Goal: Task Accomplishment & Management: Use online tool/utility

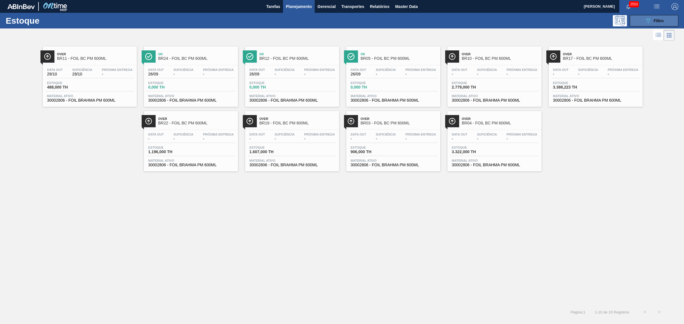
click at [663, 23] on div "089F7B8B-B2A5-4AFE-B5C0-19BA573D28AC Filtro" at bounding box center [653, 20] width 19 height 7
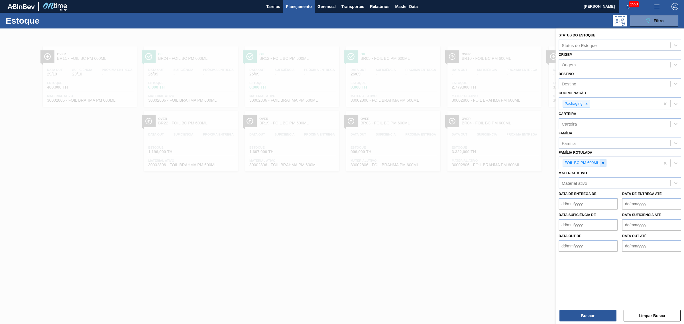
click at [602, 163] on icon at bounding box center [603, 163] width 4 height 4
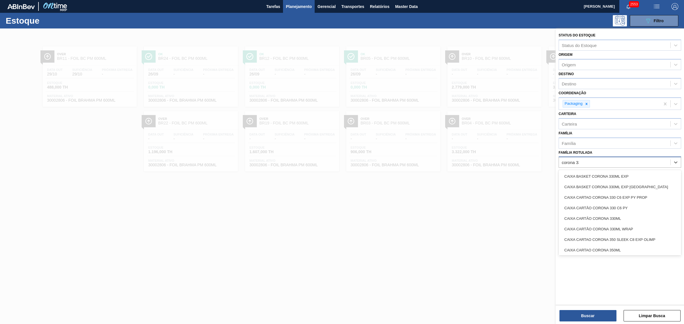
type Rotulada "corona 330"
click at [633, 214] on div "CAIXA CARTÃO CORONA 330ML" at bounding box center [619, 218] width 123 height 11
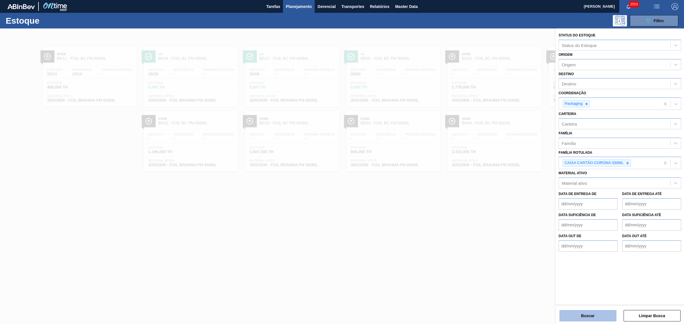
click at [605, 319] on button "Buscar" at bounding box center [587, 315] width 57 height 11
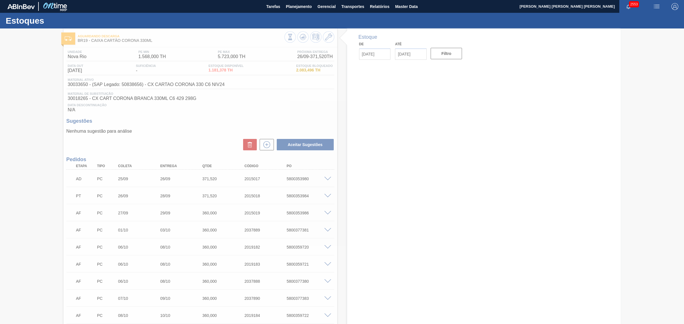
type input "[DATE]"
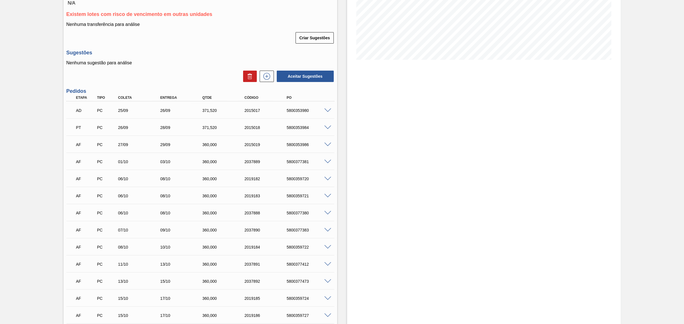
scroll to position [142, 0]
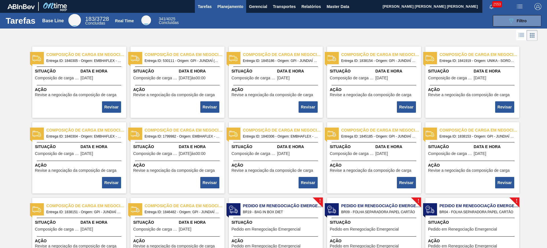
click at [221, 5] on span "Planejamento" at bounding box center [230, 6] width 26 height 7
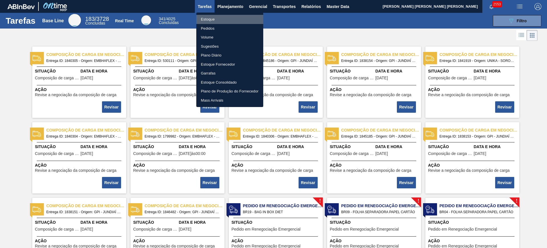
click at [203, 19] on li "Estoque" at bounding box center [229, 19] width 67 height 9
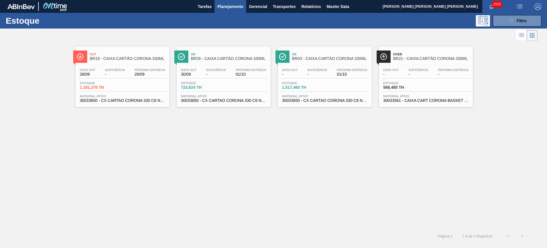
drag, startPoint x: 499, startPoint y: 24, endPoint x: 495, endPoint y: 36, distance: 12.8
click at [499, 24] on button "089F7B8B-B2A5-4AFE-B5C0-19BA573D28AC Filtro" at bounding box center [517, 20] width 48 height 11
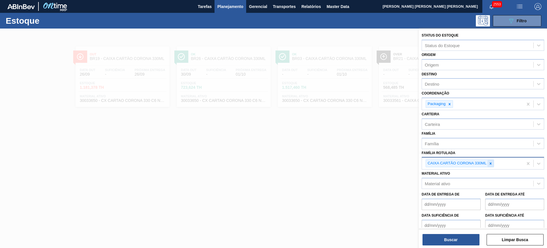
click at [491, 163] on icon at bounding box center [491, 163] width 2 height 2
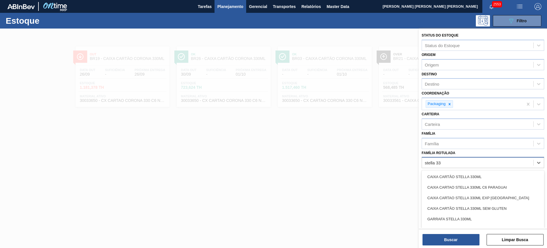
type Rotulada "stella 330"
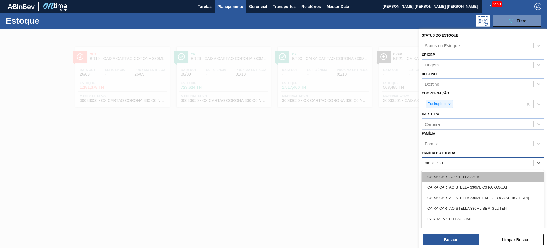
click at [477, 179] on div "CAIXA CARTÃO STELLA 330ML" at bounding box center [483, 176] width 123 height 11
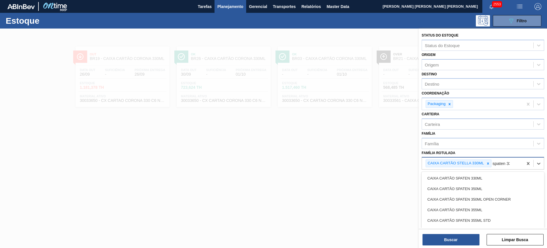
type Rotulada "spaten 330"
click at [477, 179] on div "CAIXA CARTÃO SPATEN 330ML" at bounding box center [483, 178] width 123 height 11
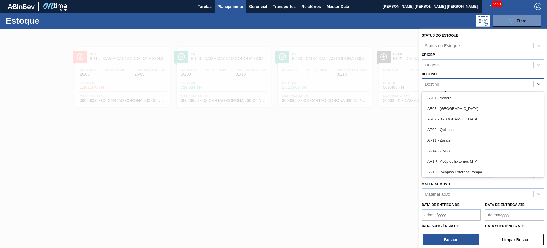
click at [448, 84] on div "Destino" at bounding box center [477, 84] width 111 height 8
type input "lage"
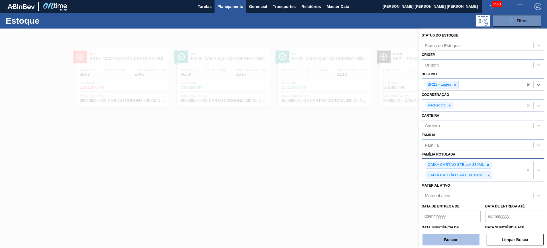
click at [460, 240] on button "Buscar" at bounding box center [451, 239] width 57 height 11
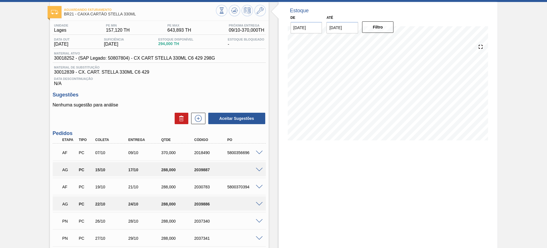
scroll to position [17, 0]
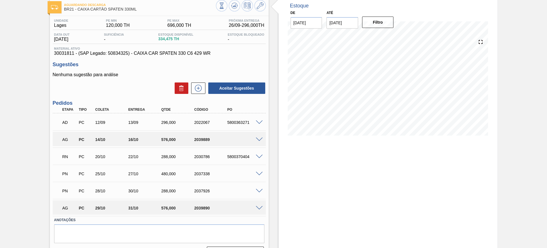
scroll to position [36, 0]
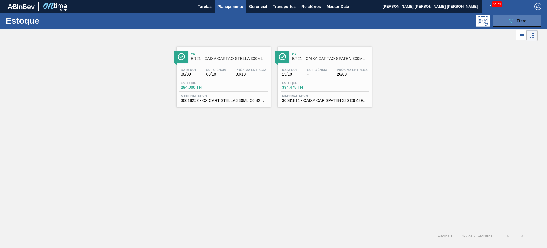
click at [510, 20] on icon at bounding box center [511, 21] width 4 height 5
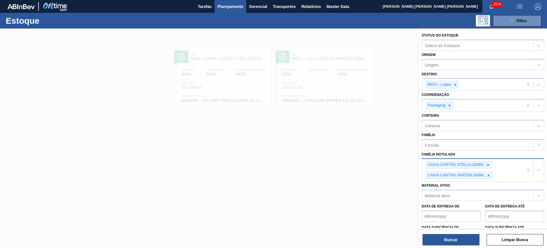
click at [514, 173] on div "CAIXA CARTÃO STELLA 330ML CAIXA CARTÃO SPATEN 330ML" at bounding box center [472, 170] width 101 height 22
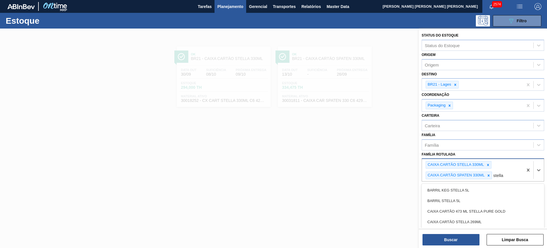
type Rotulada "stella p"
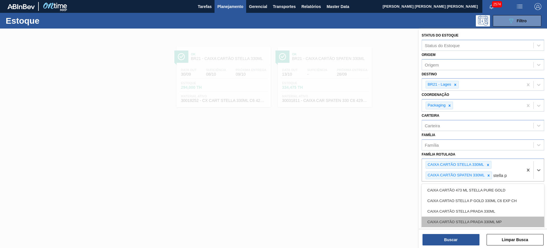
scroll to position [36, 0]
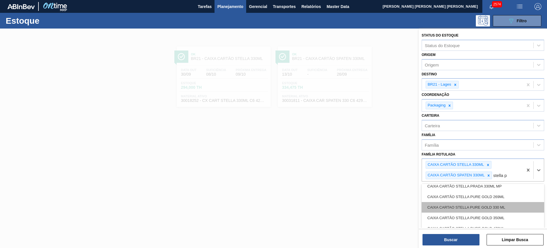
click at [520, 207] on div "CAIXA CARTAO STELLA PURE GOLD 330 ML" at bounding box center [483, 207] width 123 height 11
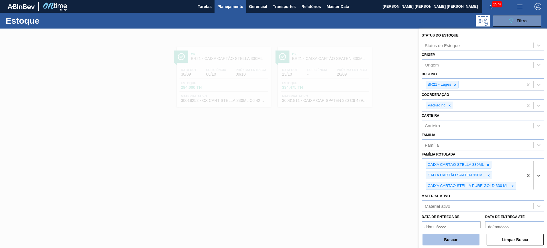
click at [462, 238] on button "Buscar" at bounding box center [451, 239] width 57 height 11
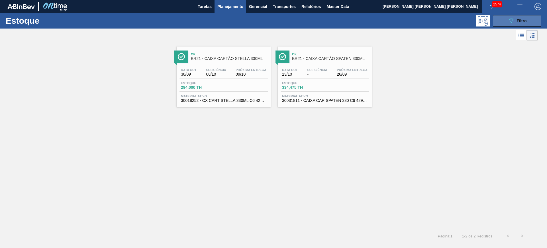
click at [521, 24] on div "089F7B8B-B2A5-4AFE-B5C0-19BA573D28AC Filtro" at bounding box center [517, 20] width 19 height 7
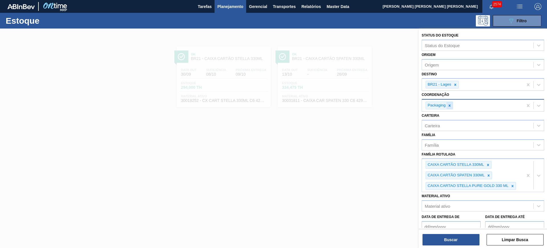
click at [449, 104] on icon at bounding box center [450, 105] width 4 height 4
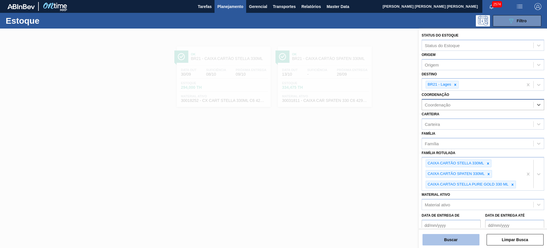
click at [453, 237] on button "Buscar" at bounding box center [451, 239] width 57 height 11
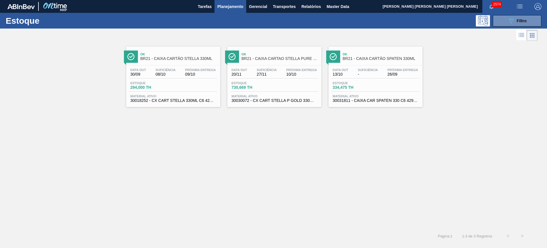
click at [510, 25] on button "089F7B8B-B2A5-4AFE-B5C0-19BA573D28AC Filtro" at bounding box center [517, 20] width 48 height 11
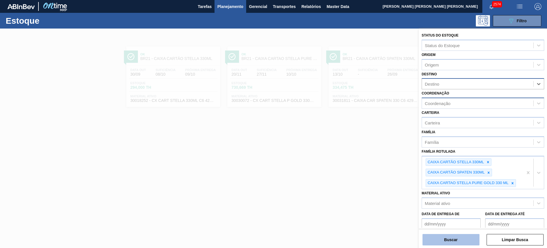
click at [471, 238] on button "Buscar" at bounding box center [451, 239] width 57 height 11
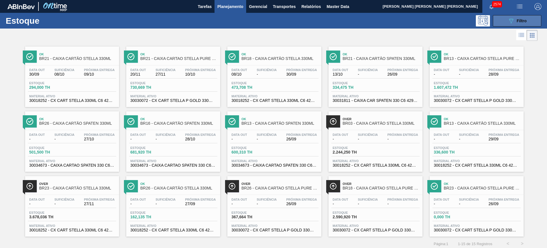
click at [511, 24] on button "089F7B8B-B2A5-4AFE-B5C0-19BA573D28AC Filtro" at bounding box center [517, 20] width 48 height 11
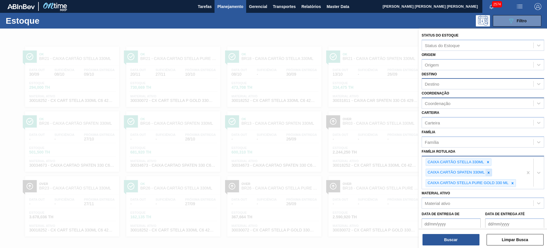
click at [488, 172] on icon at bounding box center [489, 172] width 2 height 2
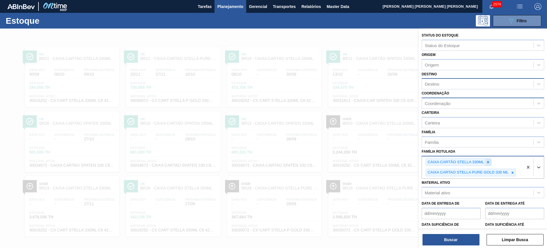
click at [487, 162] on icon at bounding box center [488, 162] width 4 height 4
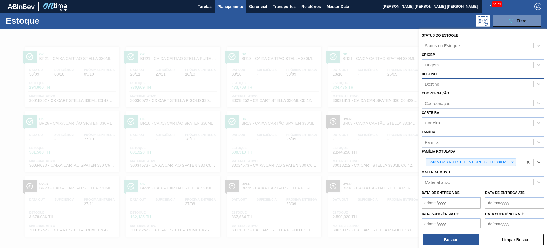
click at [372, 33] on div at bounding box center [273, 152] width 547 height 248
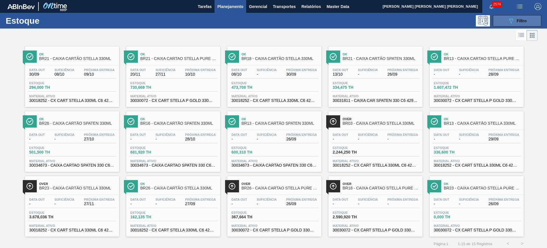
click at [511, 24] on icon "089F7B8B-B2A5-4AFE-B5C0-19BA573D28AC" at bounding box center [511, 20] width 7 height 7
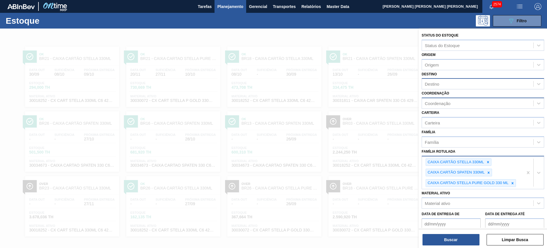
click at [460, 81] on div "Destino" at bounding box center [477, 84] width 111 height 8
type input "lages"
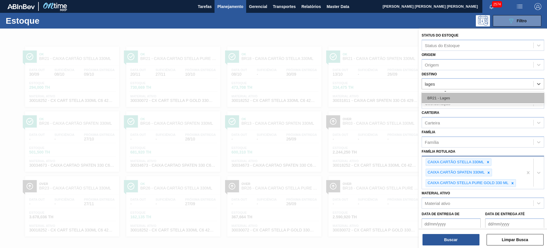
click at [466, 97] on div "BR21 - Lages" at bounding box center [483, 98] width 123 height 11
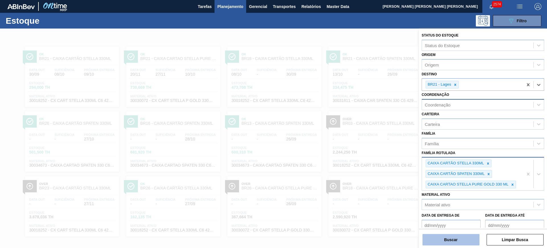
click at [468, 238] on button "Buscar" at bounding box center [451, 239] width 57 height 11
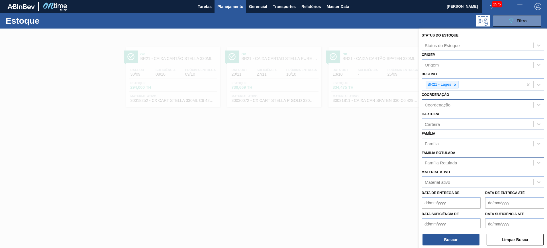
click at [443, 107] on div "Coordenação" at bounding box center [438, 104] width 26 height 5
type input "packa"
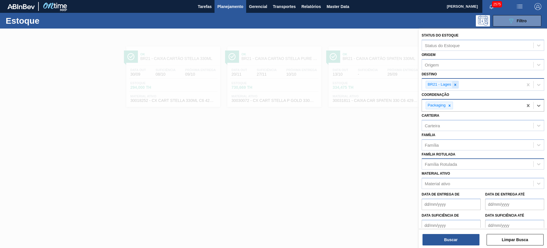
click at [457, 85] on icon at bounding box center [455, 85] width 4 height 4
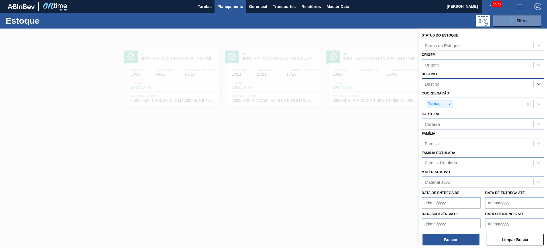
click at [451, 163] on div "Família Rotulada" at bounding box center [441, 162] width 32 height 5
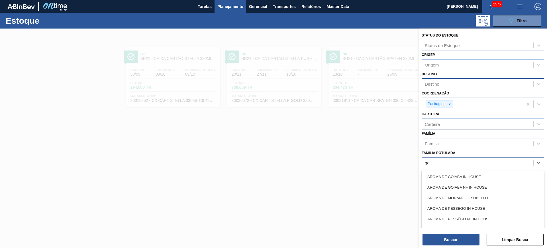
type Rotulada "g"
type Rotulada "foil bc 6"
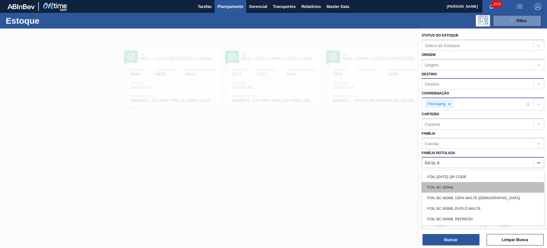
click at [459, 185] on div "FOIL BC 600ML" at bounding box center [483, 187] width 123 height 11
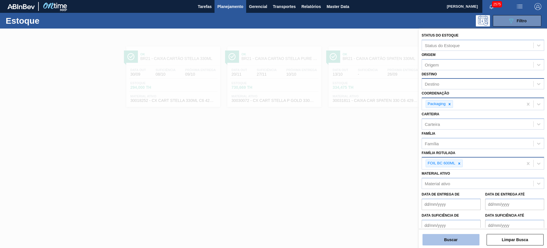
click at [462, 234] on button "Buscar" at bounding box center [451, 239] width 57 height 11
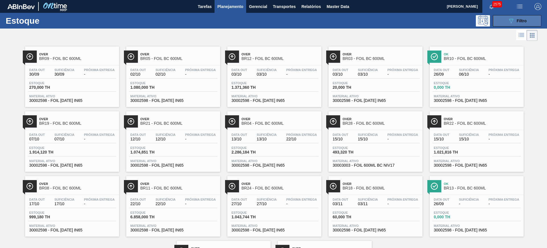
click at [503, 23] on button "089F7B8B-B2A5-4AFE-B5C0-19BA573D28AC Filtro" at bounding box center [517, 20] width 48 height 11
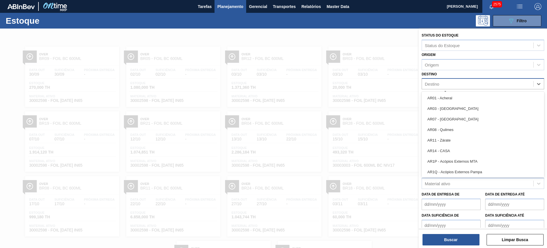
click at [450, 81] on div "Destino" at bounding box center [477, 84] width 111 height 8
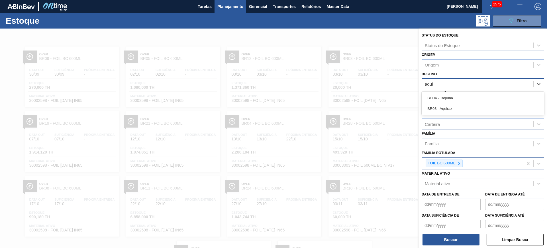
type input "aquir"
type input "agud"
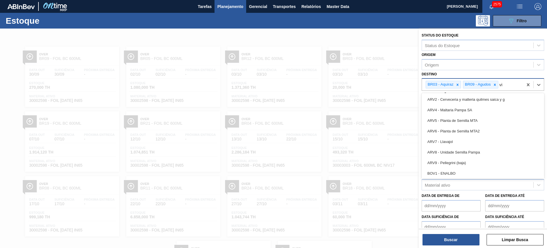
type input "via"
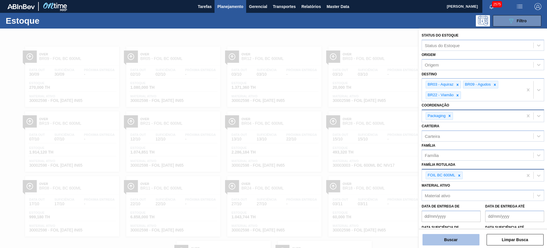
click at [461, 240] on button "Buscar" at bounding box center [451, 239] width 57 height 11
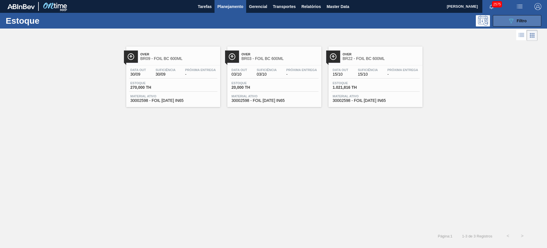
click at [522, 25] on button "089F7B8B-B2A5-4AFE-B5C0-19BA573D28AC Filtro" at bounding box center [517, 20] width 48 height 11
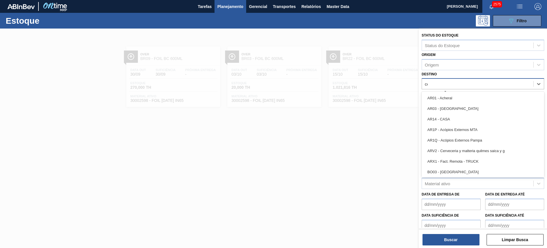
type input "ceb"
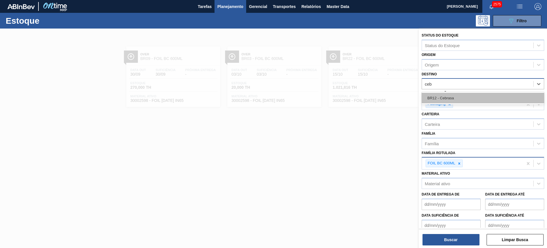
click at [503, 96] on div "BR12 - Cebrasa" at bounding box center [483, 98] width 123 height 11
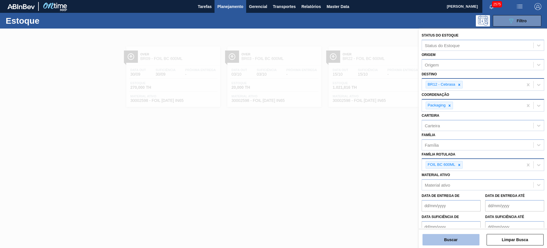
click at [456, 242] on button "Buscar" at bounding box center [451, 239] width 57 height 11
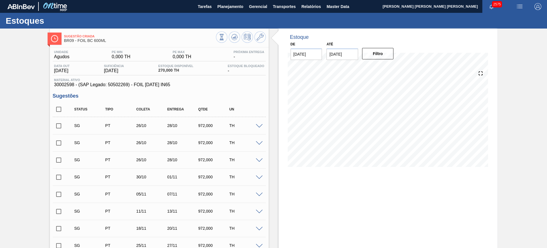
scroll to position [36, 0]
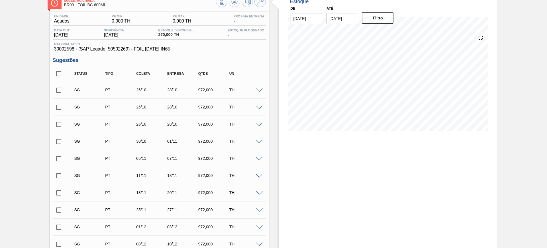
click at [61, 73] on input "checkbox" at bounding box center [59, 74] width 12 height 12
checkbox input "true"
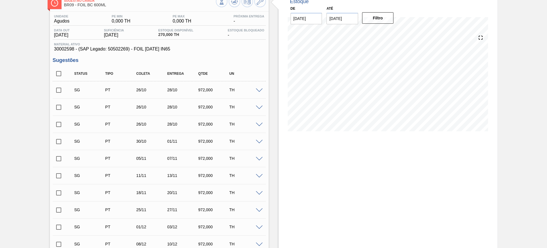
checkbox input "true"
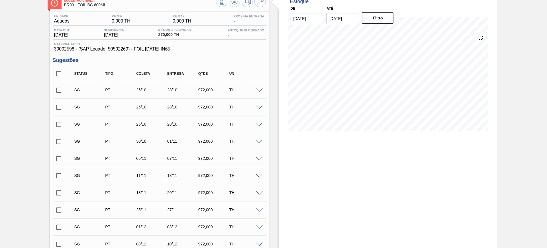
checkbox input "true"
click at [58, 90] on input "checkbox" at bounding box center [59, 90] width 12 height 12
checkbox input "false"
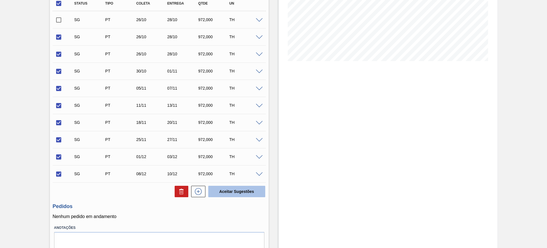
scroll to position [107, 0]
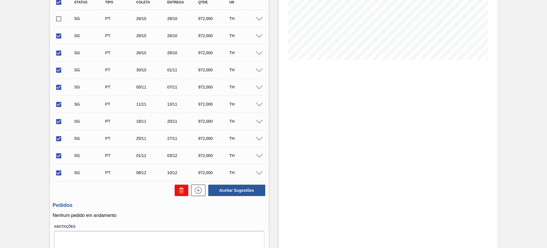
click at [178, 191] on icon at bounding box center [181, 190] width 7 height 7
checkbox input "false"
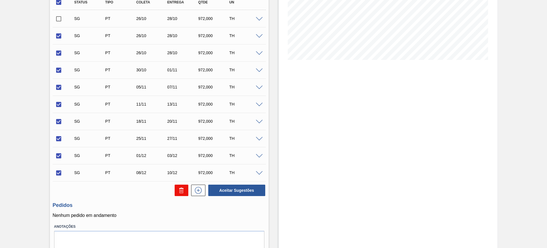
checkbox input "false"
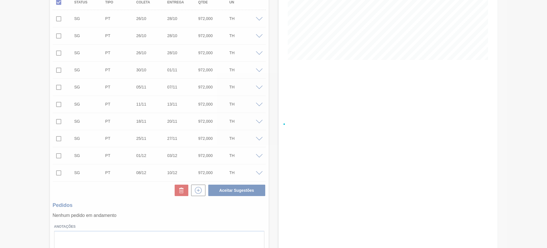
scroll to position [0, 0]
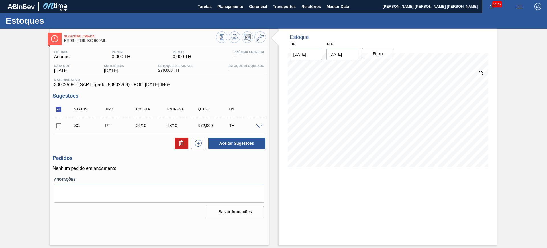
drag, startPoint x: 258, startPoint y: 126, endPoint x: 235, endPoint y: 156, distance: 37.4
click at [258, 126] on span at bounding box center [259, 126] width 7 height 4
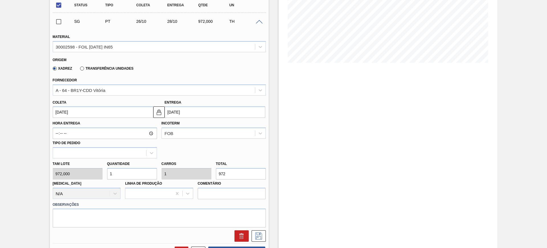
scroll to position [107, 0]
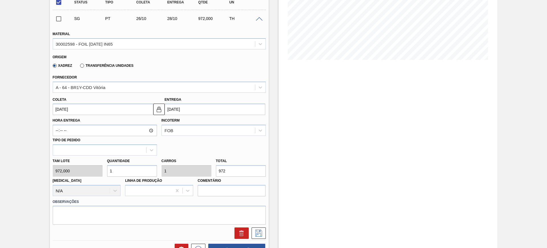
click at [144, 109] on input "[DATE]" at bounding box center [103, 108] width 101 height 11
click at [160, 111] on img at bounding box center [159, 109] width 7 height 7
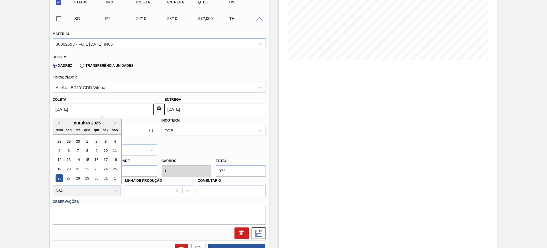
click at [82, 107] on input "[DATE]" at bounding box center [103, 108] width 101 height 11
click at [59, 123] on button "Previous Month" at bounding box center [58, 123] width 4 height 4
click at [103, 168] on div "26" at bounding box center [106, 169] width 8 height 8
type input "[DATE]"
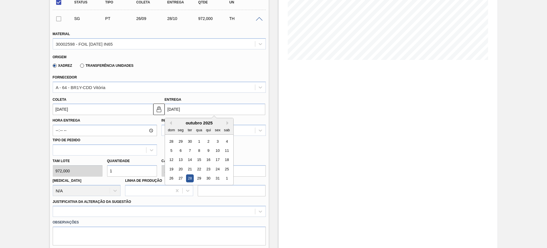
click at [197, 107] on input "[DATE]" at bounding box center [215, 108] width 101 height 11
click at [190, 179] on div "28" at bounding box center [190, 178] width 8 height 8
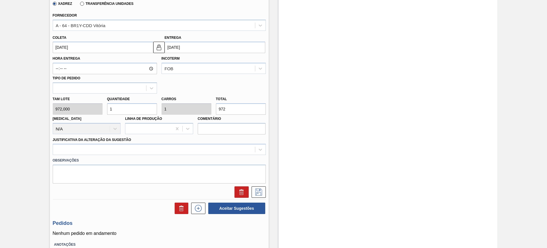
scroll to position [178, 0]
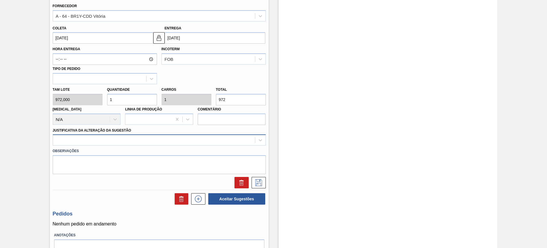
click at [147, 143] on div at bounding box center [154, 140] width 202 height 8
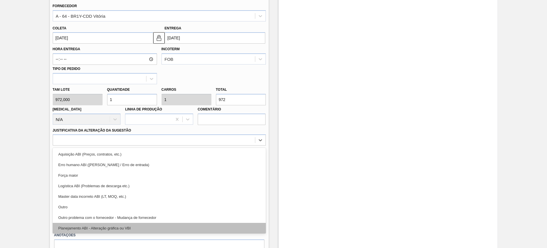
click at [146, 227] on div "Planejamento ABI - Alteração gráfica ou VBI" at bounding box center [159, 228] width 213 height 11
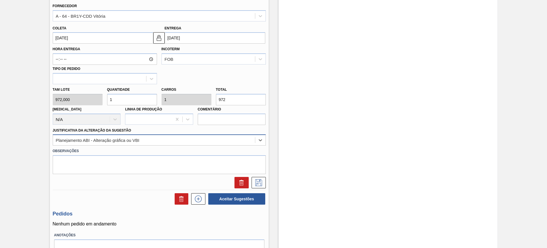
drag, startPoint x: 201, startPoint y: 132, endPoint x: 198, endPoint y: 137, distance: 6.5
click at [201, 132] on div "Justificativa da Alteração da Sugestão option Planejamento ABI - Alteração gráf…" at bounding box center [159, 135] width 213 height 19
click at [244, 100] on input "972" at bounding box center [241, 99] width 50 height 11
type input "0,007"
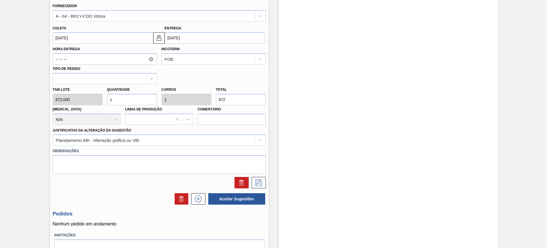
type input "0,007"
type input "7"
type input "0,079"
type input "77"
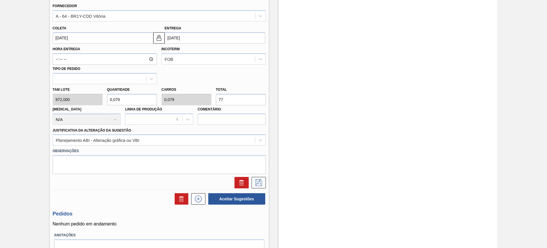
type input "0,799"
type input "777"
type input "8"
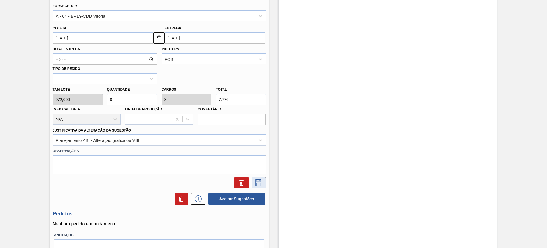
type input "7.776"
click at [258, 183] on icon at bounding box center [258, 182] width 7 height 7
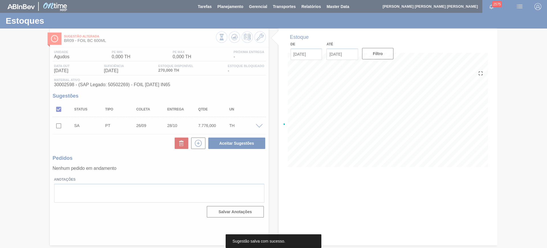
scroll to position [0, 0]
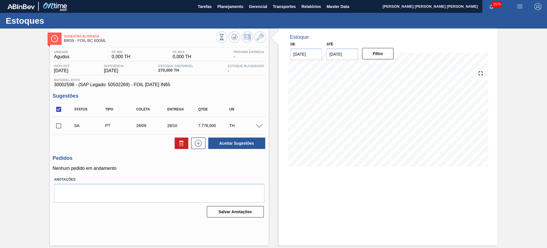
click at [260, 126] on span at bounding box center [259, 126] width 7 height 4
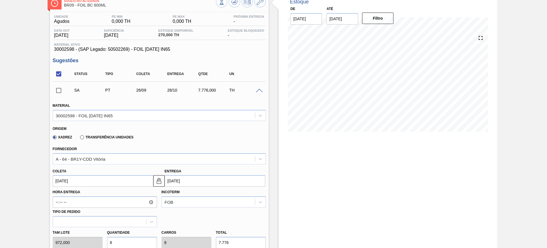
scroll to position [36, 0]
click at [133, 181] on input "[DATE]" at bounding box center [103, 180] width 101 height 11
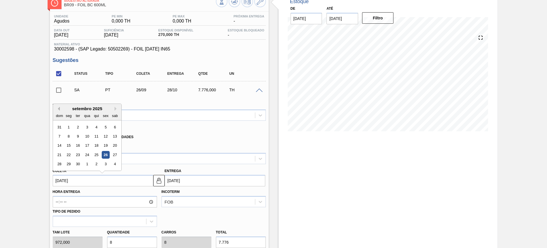
click at [58, 109] on button "Previous Month" at bounding box center [58, 109] width 4 height 4
click at [115, 108] on button "Next Month" at bounding box center [117, 109] width 4 height 4
click at [104, 156] on div "26" at bounding box center [106, 155] width 8 height 8
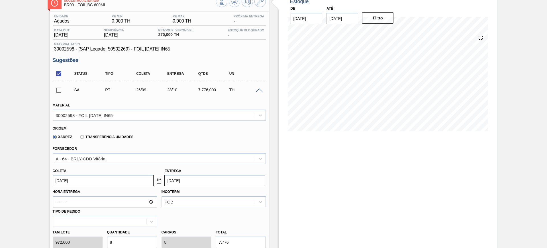
click at [195, 178] on input "28/10/2025" at bounding box center [215, 180] width 101 height 11
click at [170, 108] on button "Previous Month" at bounding box center [170, 109] width 4 height 4
click at [172, 164] on div "28" at bounding box center [172, 164] width 8 height 8
type input "[DATE]"
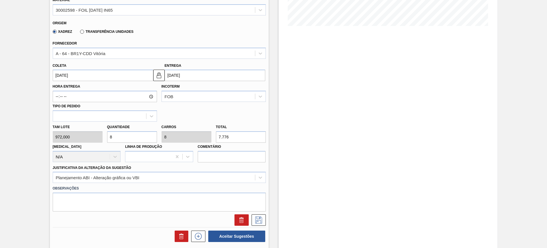
scroll to position [142, 0]
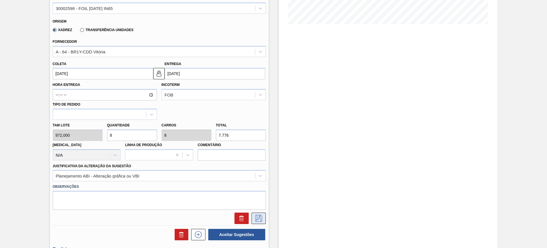
click at [258, 216] on icon at bounding box center [258, 218] width 9 height 7
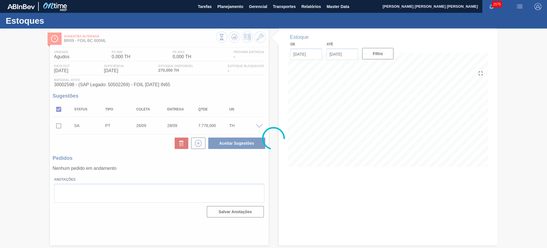
scroll to position [0, 0]
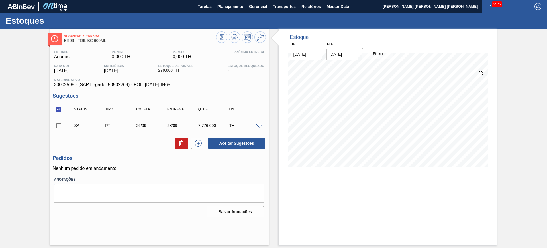
click at [62, 110] on input "checkbox" at bounding box center [59, 109] width 12 height 12
checkbox input "true"
click at [238, 143] on button "Aceitar Sugestões" at bounding box center [236, 142] width 57 height 11
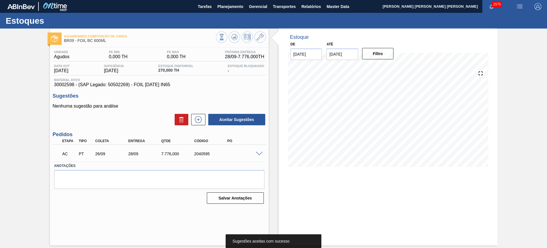
click at [261, 154] on span at bounding box center [259, 154] width 7 height 4
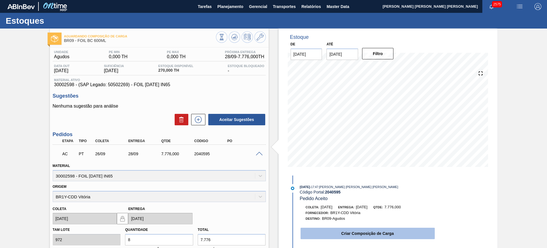
click at [400, 231] on button "Criar Composição de Carga" at bounding box center [368, 232] width 134 height 11
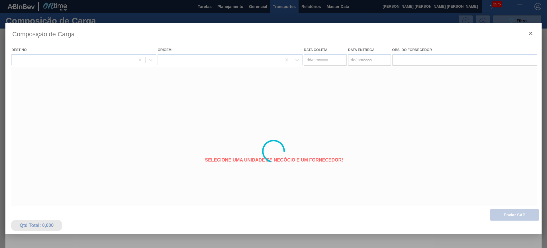
type coleta "[DATE]"
type entrega "[DATE]"
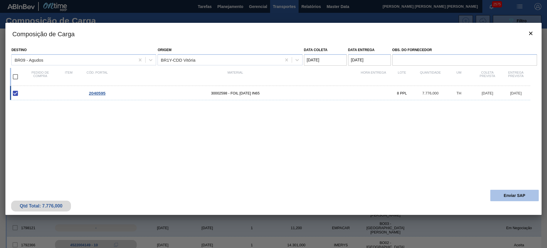
click at [495, 199] on button "Enviar SAP" at bounding box center [514, 194] width 48 height 11
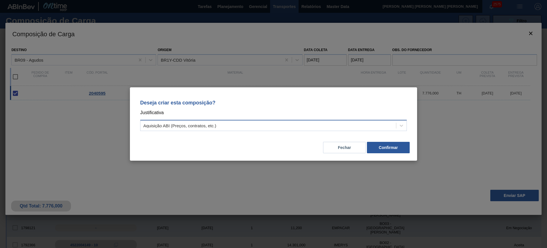
click at [332, 129] on div "Aquisição ABI (Preços, contratos, etc.)" at bounding box center [273, 125] width 267 height 11
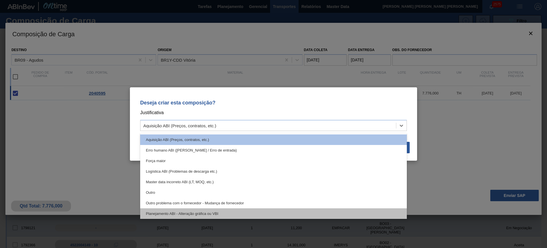
click at [265, 212] on div "Planejamento ABI - Alteração gráfica ou VBI" at bounding box center [273, 213] width 267 height 11
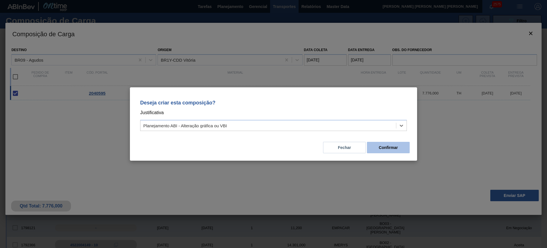
click at [391, 147] on button "Confirmar" at bounding box center [388, 147] width 43 height 11
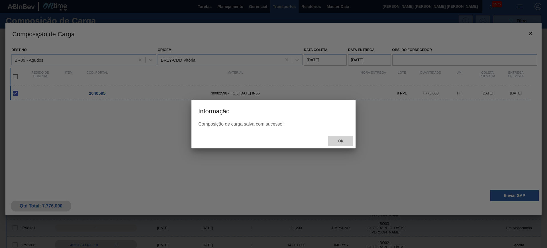
click at [347, 139] on span "Ok" at bounding box center [340, 140] width 15 height 5
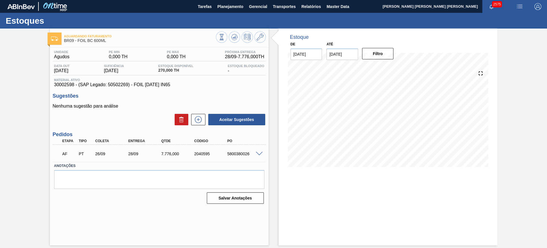
click at [241, 154] on div "5800380026" at bounding box center [244, 153] width 37 height 5
copy div "5800380026"
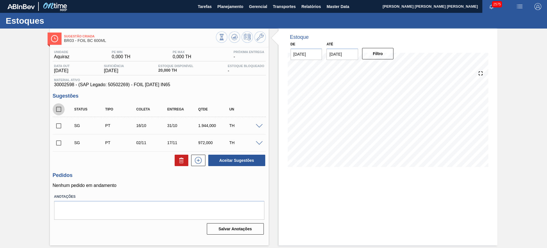
click at [60, 111] on input "checkbox" at bounding box center [59, 109] width 12 height 12
checkbox input "true"
click at [59, 127] on input "checkbox" at bounding box center [59, 126] width 12 height 12
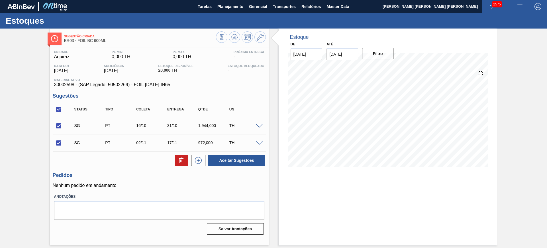
checkbox input "false"
click at [185, 157] on button at bounding box center [182, 159] width 14 height 11
checkbox input "false"
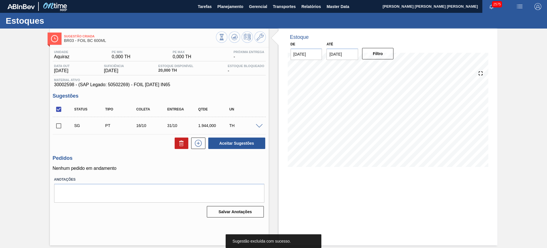
click at [260, 125] on span at bounding box center [259, 126] width 7 height 4
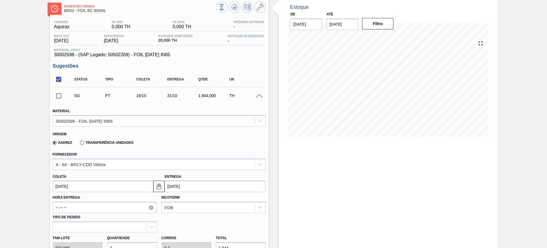
scroll to position [71, 0]
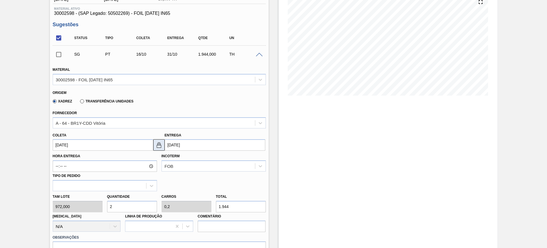
click at [160, 147] on img at bounding box center [159, 144] width 7 height 7
click at [138, 146] on input "16/10/2025" at bounding box center [103, 144] width 101 height 11
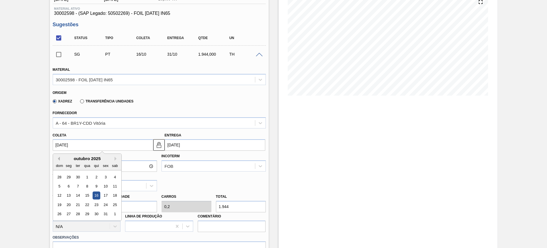
click at [58, 159] on button "Previous Month" at bounding box center [58, 158] width 4 height 4
click at [105, 204] on div "26" at bounding box center [106, 205] width 8 height 8
type input "[DATE]"
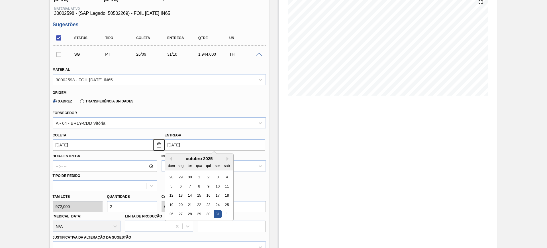
click at [189, 146] on input "[DATE]" at bounding box center [215, 144] width 101 height 11
click at [171, 158] on button "Previous Month" at bounding box center [170, 158] width 4 height 4
click at [188, 212] on div "30" at bounding box center [190, 214] width 8 height 8
type input "[DATE]"
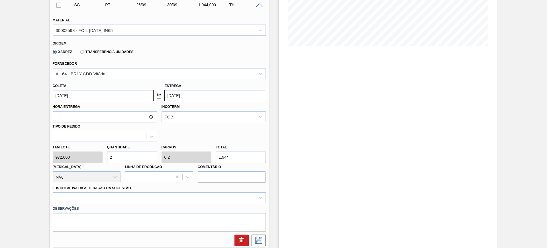
scroll to position [178, 0]
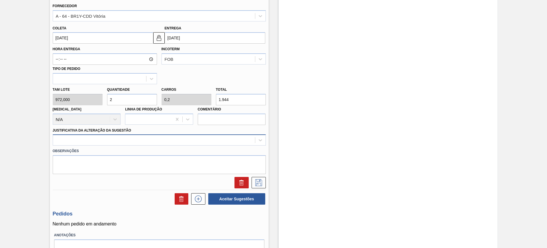
click at [121, 140] on div at bounding box center [154, 140] width 202 height 8
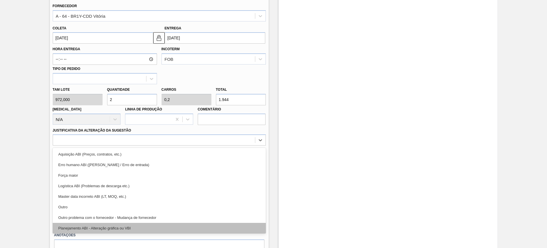
click at [146, 225] on div "Planejamento ABI - Alteração gráfica ou VBI" at bounding box center [159, 228] width 213 height 11
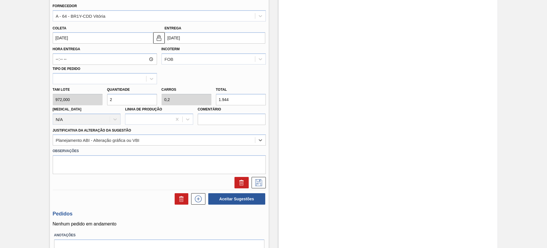
click at [228, 96] on input "1.944" at bounding box center [241, 99] width 50 height 11
type input "0,003"
type input "0"
type input "3"
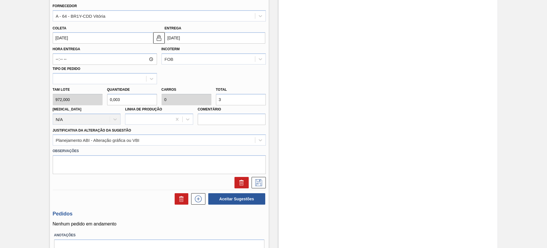
type input "0,039"
type input "0,004"
type input "38"
type input "0,399"
type input "0,04"
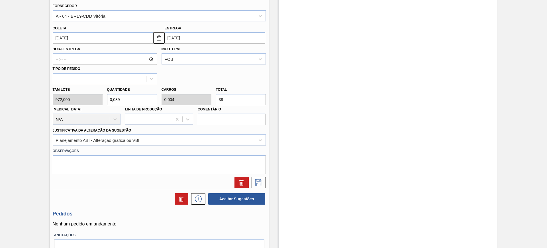
type input "388"
type input "4"
type input "0,4"
type input "3.888"
click at [259, 186] on button at bounding box center [259, 182] width 14 height 11
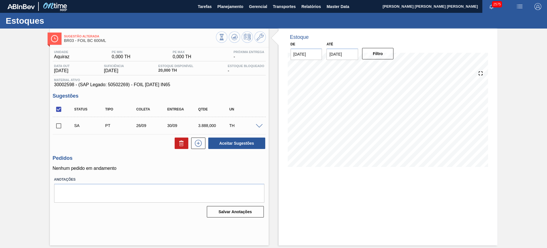
scroll to position [0, 0]
click at [60, 108] on input "checkbox" at bounding box center [59, 109] width 12 height 12
checkbox input "true"
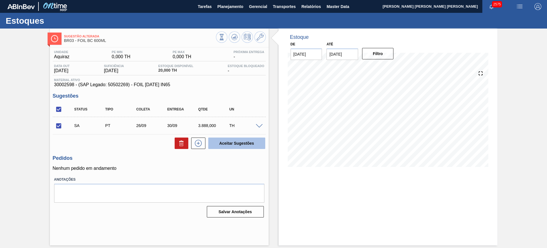
click at [242, 145] on button "Aceitar Sugestões" at bounding box center [236, 142] width 57 height 11
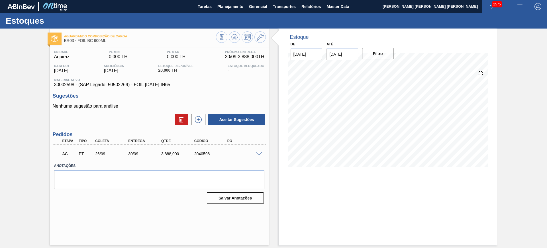
click at [258, 152] on span at bounding box center [259, 154] width 7 height 4
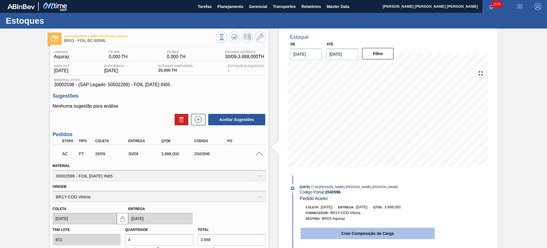
click at [361, 234] on button "Criar Composição de Carga" at bounding box center [368, 232] width 134 height 11
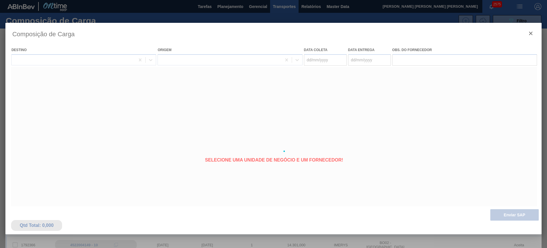
type coleta "[DATE]"
type entrega "[DATE]"
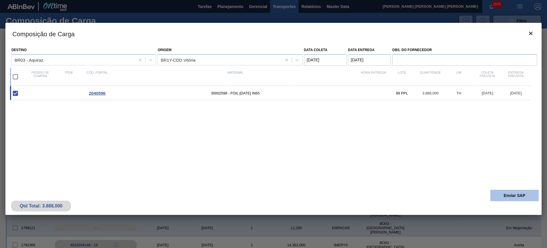
click at [517, 192] on button "Enviar SAP" at bounding box center [514, 194] width 48 height 11
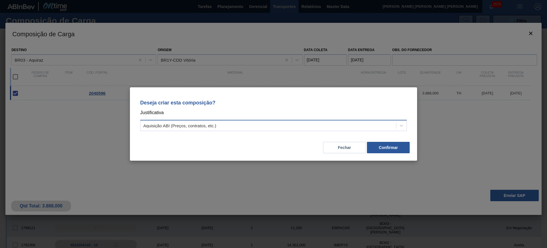
click at [317, 124] on div "Aquisição ABI (Preços, contratos, etc.)" at bounding box center [268, 125] width 256 height 8
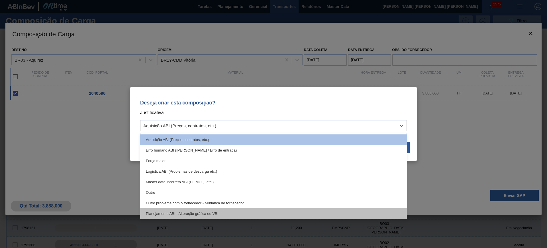
click at [242, 211] on div "Planejamento ABI - Alteração gráfica ou VBI" at bounding box center [273, 213] width 267 height 11
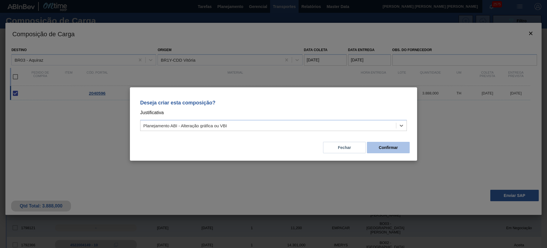
click at [394, 142] on button "Confirmar" at bounding box center [388, 147] width 43 height 11
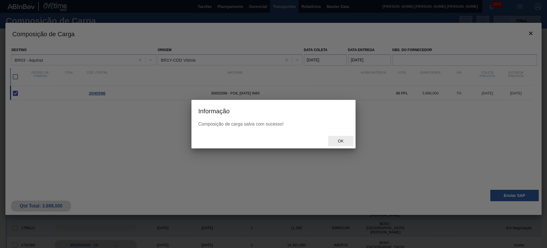
click at [344, 141] on span "Ok" at bounding box center [340, 140] width 15 height 5
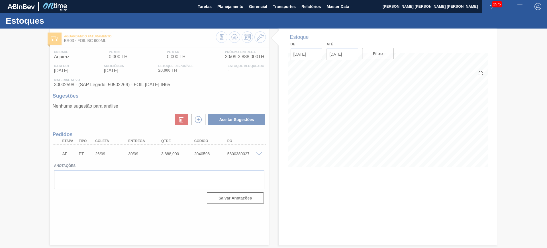
click at [235, 154] on div at bounding box center [273, 137] width 547 height 219
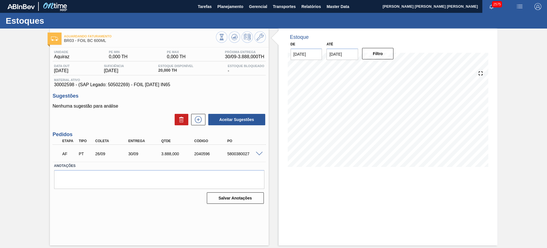
click at [236, 154] on div "5800380027" at bounding box center [244, 153] width 37 height 5
copy div "5800380027"
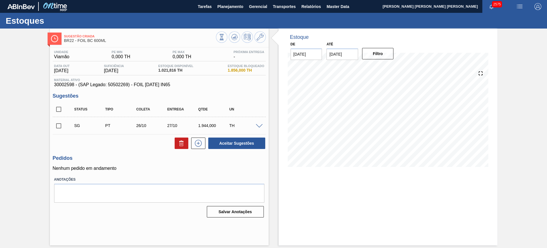
click at [256, 124] on span at bounding box center [259, 126] width 7 height 4
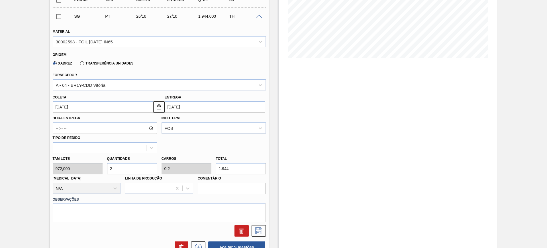
scroll to position [71, 0]
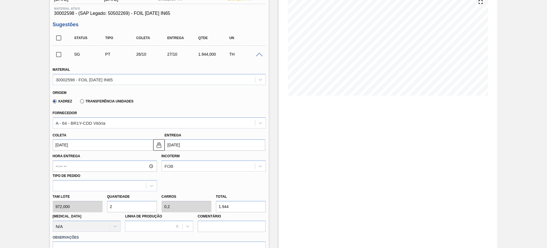
drag, startPoint x: 159, startPoint y: 146, endPoint x: 152, endPoint y: 146, distance: 6.3
click at [158, 146] on img at bounding box center [159, 144] width 7 height 7
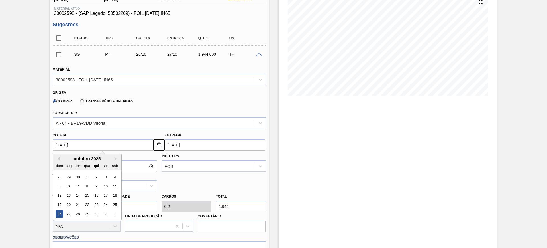
click at [114, 147] on input "[DATE]" at bounding box center [103, 144] width 101 height 11
click at [57, 158] on button "Previous Month" at bounding box center [58, 158] width 4 height 4
click at [113, 205] on div "27" at bounding box center [115, 205] width 8 height 8
type input "27/09/2025"
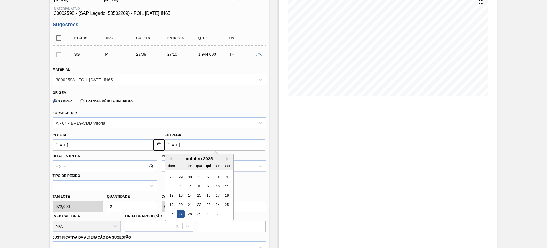
click at [177, 145] on input "27/10/2025" at bounding box center [215, 144] width 101 height 11
click at [196, 214] on div "29" at bounding box center [199, 214] width 8 height 8
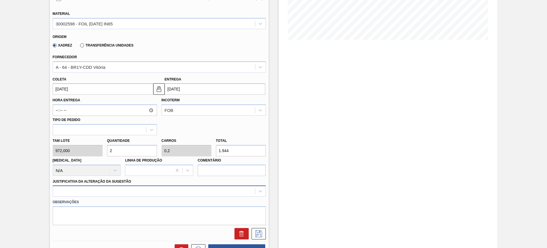
scroll to position [142, 0]
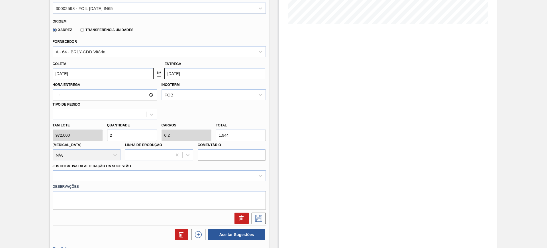
click at [237, 138] on input "1.944" at bounding box center [241, 134] width 50 height 11
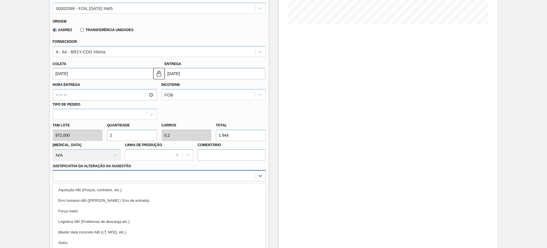
click at [203, 171] on div "option Aquisição ABI (Preços, contratos, etc.) focused, 1 of 18. 18 results ava…" at bounding box center [159, 175] width 213 height 11
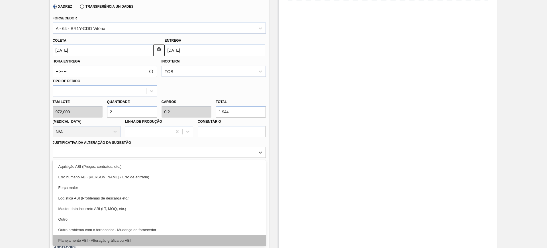
click at [174, 241] on div "Planejamento ABI - Alteração gráfica ou VBI" at bounding box center [159, 240] width 213 height 11
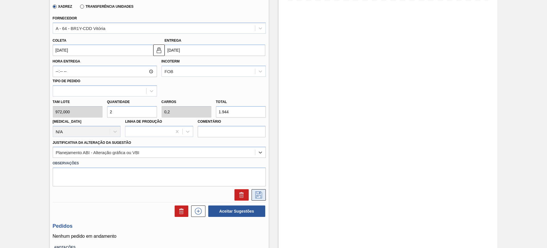
click at [262, 193] on icon at bounding box center [258, 194] width 9 height 7
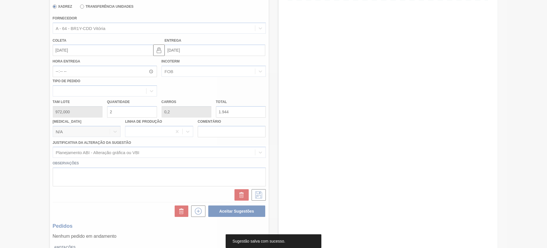
scroll to position [0, 0]
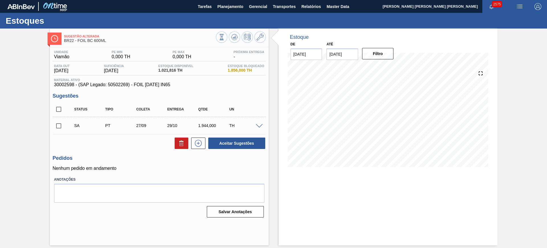
click at [255, 126] on div at bounding box center [259, 125] width 11 height 4
click at [256, 126] on span at bounding box center [259, 126] width 7 height 4
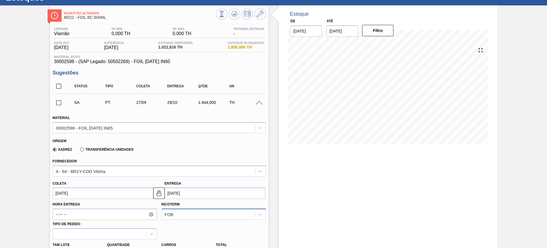
scroll to position [36, 0]
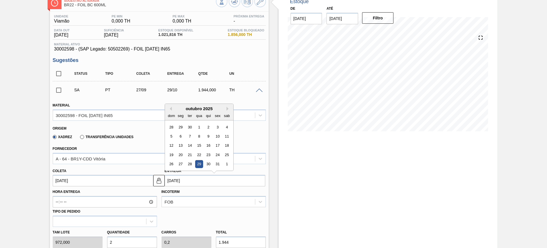
click at [170, 181] on input "29/10/2025" at bounding box center [215, 180] width 101 height 11
click at [171, 109] on button "Previous Month" at bounding box center [170, 109] width 4 height 4
click at [182, 165] on div "29" at bounding box center [181, 164] width 8 height 8
type input "29/09/2025"
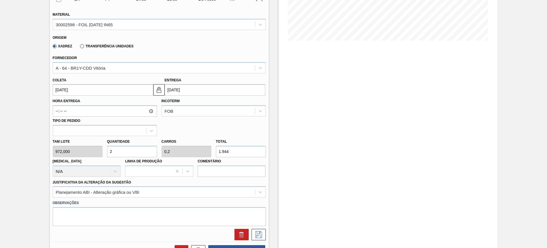
scroll to position [142, 0]
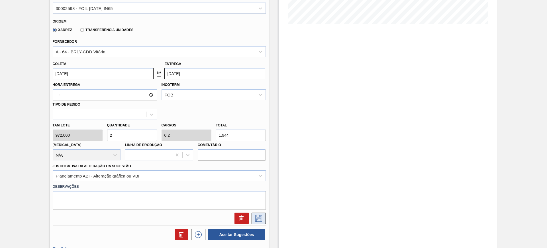
click at [258, 219] on icon at bounding box center [258, 217] width 3 height 5
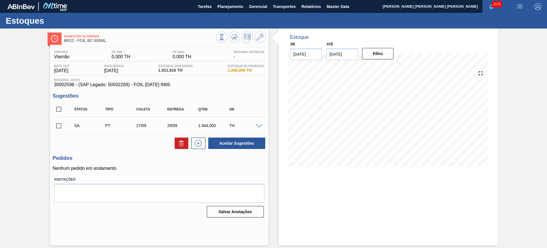
scroll to position [0, 0]
click at [60, 112] on input "checkbox" at bounding box center [59, 109] width 12 height 12
checkbox input "true"
click at [243, 142] on button "Aceitar Sugestões" at bounding box center [236, 142] width 57 height 11
checkbox input "false"
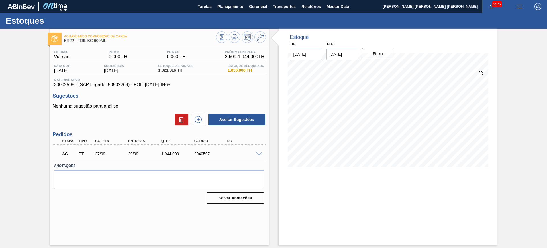
click at [258, 152] on span at bounding box center [259, 154] width 7 height 4
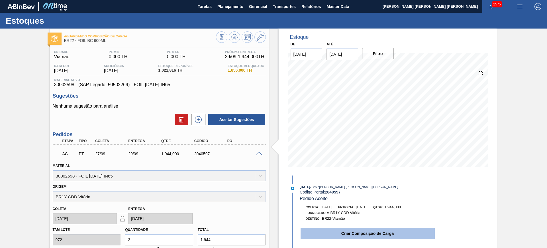
click at [378, 236] on button "Criar Composição de Carga" at bounding box center [368, 232] width 134 height 11
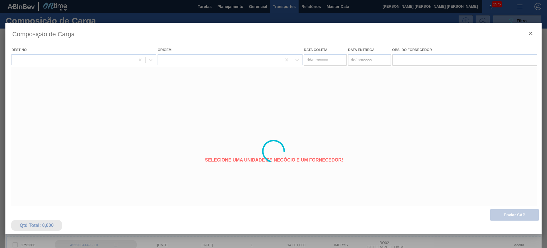
type coleta "[DATE]"
type entrega "29/09/2025"
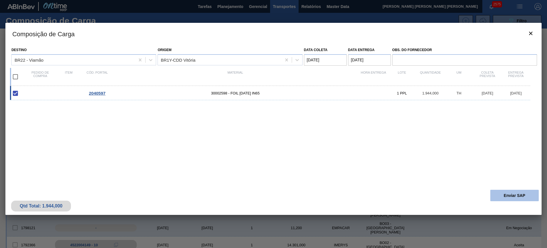
click at [510, 196] on button "Enviar SAP" at bounding box center [514, 194] width 48 height 11
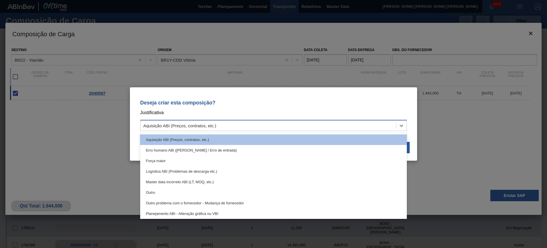
click at [350, 124] on div "Aquisição ABI (Preços, contratos, etc.)" at bounding box center [268, 125] width 256 height 8
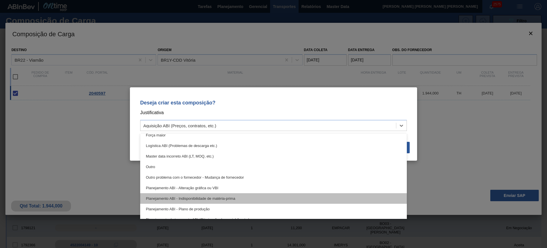
scroll to position [36, 0]
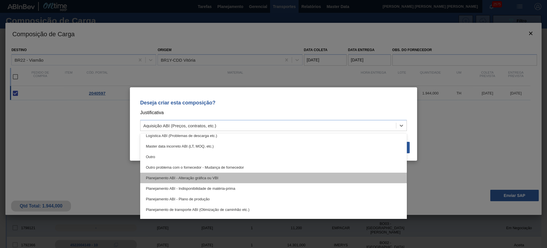
click at [238, 180] on div "Planejamento ABI - Alteração gráfica ou VBI" at bounding box center [273, 177] width 267 height 11
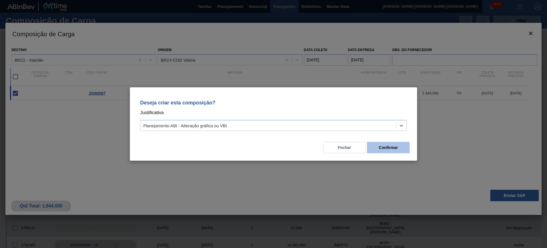
click at [405, 145] on button "Confirmar" at bounding box center [388, 147] width 43 height 11
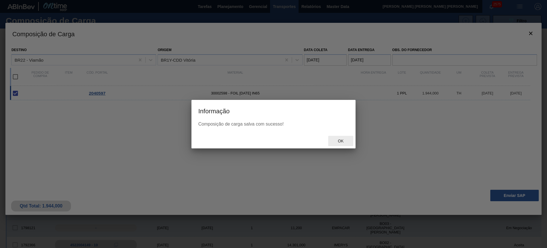
click at [341, 143] on div "Ok" at bounding box center [340, 141] width 25 height 11
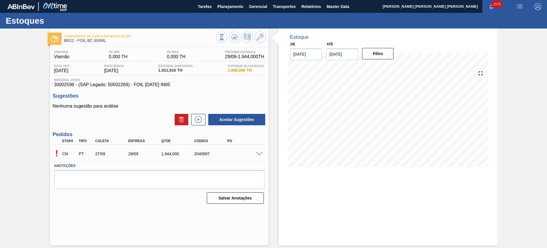
click at [260, 152] on span at bounding box center [259, 154] width 7 height 4
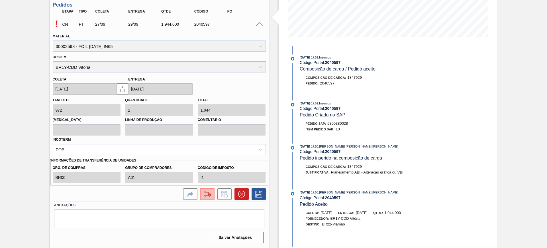
click at [210, 192] on img at bounding box center [207, 193] width 9 height 7
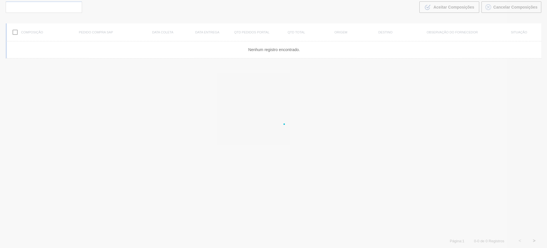
scroll to position [41, 0]
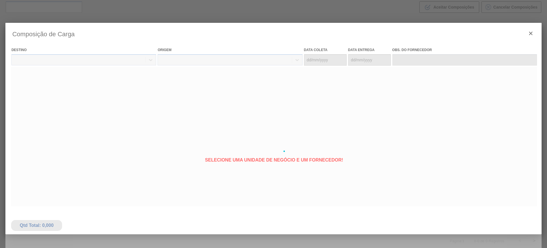
type coleta "[DATE]"
type entrega "29/09/2025"
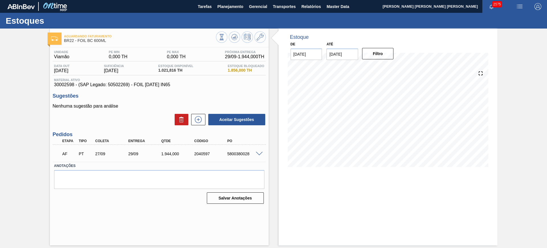
click at [236, 156] on div "AF PT 27/09 29/09 1.944,000 2040597 5800380028" at bounding box center [158, 152] width 198 height 11
copy div "5800380028"
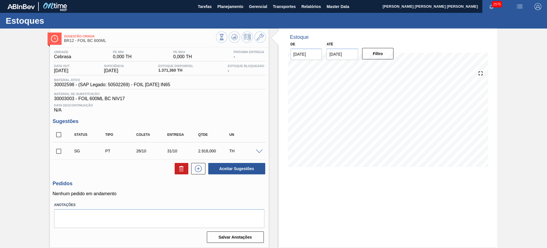
click at [259, 150] on span at bounding box center [259, 151] width 7 height 4
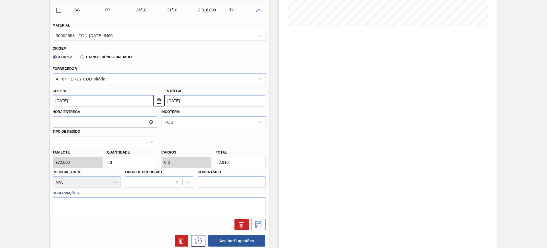
scroll to position [142, 0]
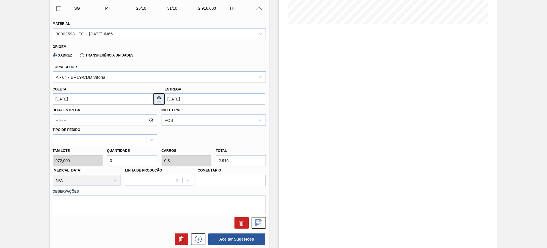
click at [157, 99] on img at bounding box center [159, 98] width 7 height 7
click at [112, 99] on input "[DATE]" at bounding box center [103, 98] width 101 height 11
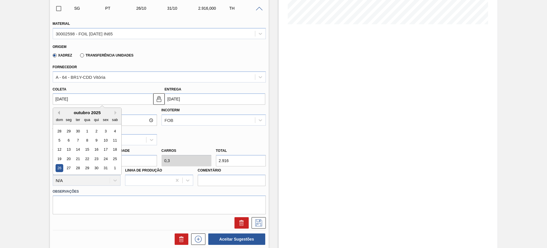
click at [59, 112] on button "Previous Month" at bounding box center [58, 113] width 4 height 4
click at [105, 158] on div "26" at bounding box center [106, 159] width 8 height 8
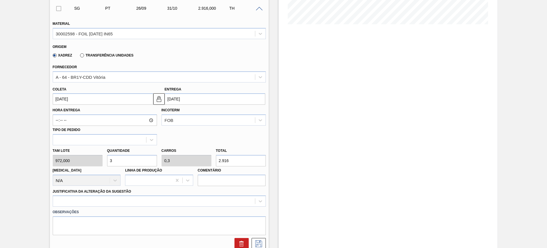
click at [196, 98] on input "[DATE]" at bounding box center [215, 98] width 101 height 11
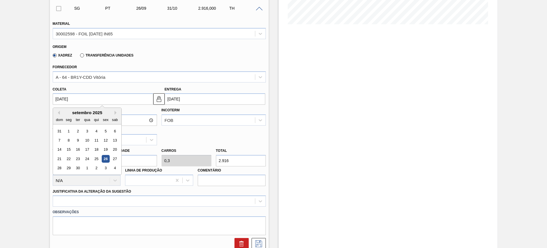
click at [146, 96] on input "[DATE]" at bounding box center [103, 98] width 101 height 11
click at [116, 156] on div "27" at bounding box center [115, 159] width 8 height 8
type input "[DATE]"
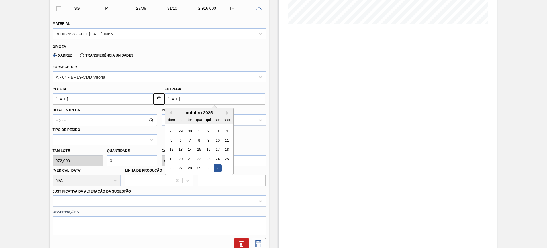
click at [208, 99] on input "[DATE]" at bounding box center [215, 98] width 101 height 11
click at [172, 110] on div "outubro 2025" at bounding box center [199, 112] width 68 height 5
click at [172, 111] on div "outubro 2025" at bounding box center [199, 112] width 68 height 5
click at [171, 114] on button "Previous Month" at bounding box center [170, 113] width 4 height 4
click at [189, 169] on div "30" at bounding box center [190, 168] width 8 height 8
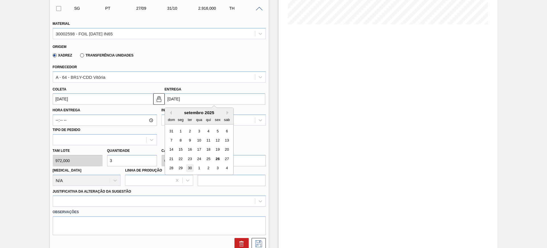
type input "[DATE]"
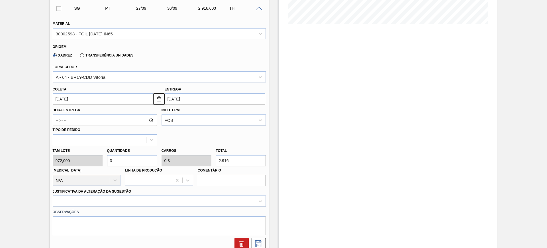
click at [236, 162] on input "2.916" at bounding box center [241, 160] width 50 height 11
type input "0,005"
type input "0,001"
type input "5"
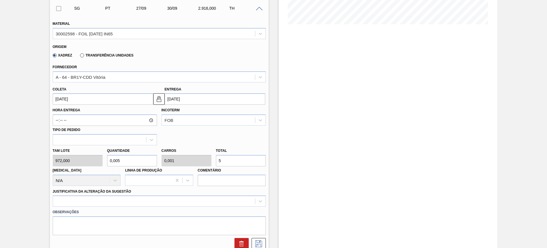
type input "0,06"
type input "0,006"
type input "58"
type input "0,6"
type input "0,06"
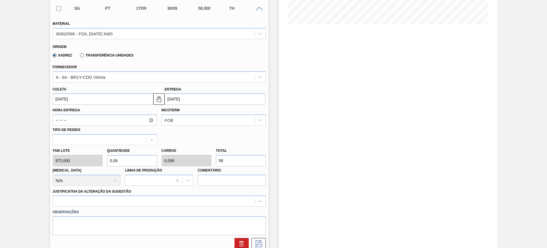
type input "583"
type input "6"
type input "0,6"
type input "5.832"
click at [188, 204] on div at bounding box center [159, 200] width 213 height 11
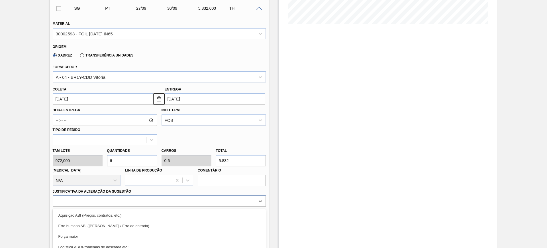
scroll to position [191, 0]
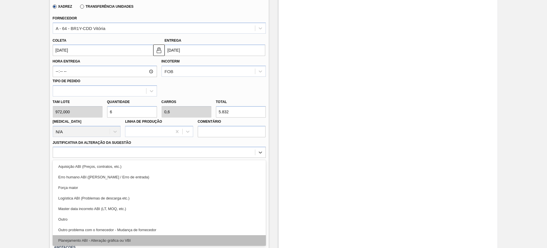
click at [172, 236] on div "Planejamento ABI - Alteração gráfica ou VBI" at bounding box center [159, 240] width 213 height 11
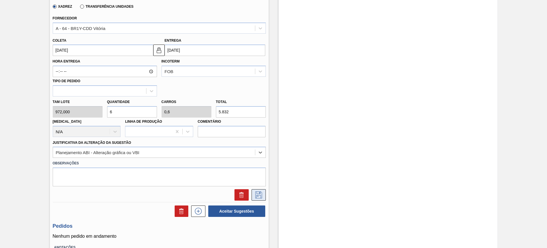
click at [257, 193] on icon at bounding box center [258, 194] width 9 height 7
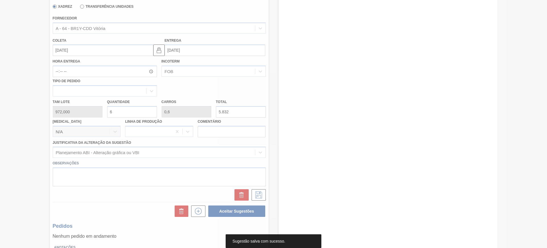
scroll to position [0, 0]
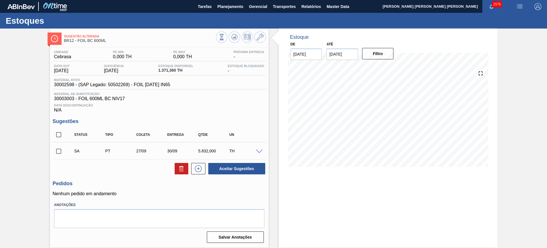
click at [62, 135] on input "checkbox" at bounding box center [59, 134] width 12 height 12
checkbox input "true"
click at [236, 166] on button "Aceitar Sugestões" at bounding box center [236, 168] width 57 height 11
checkbox input "false"
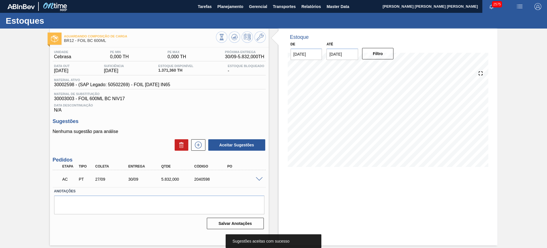
click at [262, 178] on span at bounding box center [259, 179] width 7 height 4
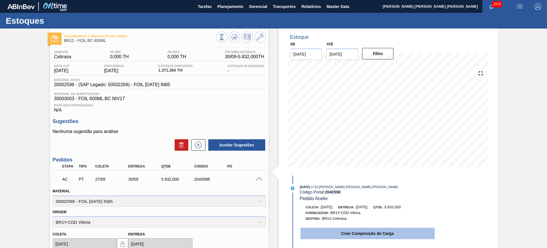
click at [375, 232] on button "Criar Composição de Carga" at bounding box center [368, 232] width 134 height 11
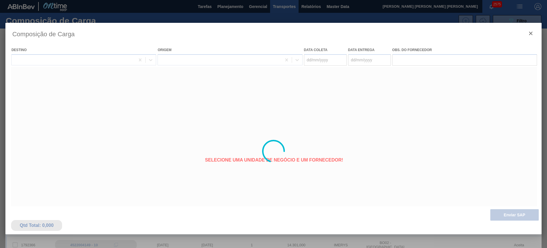
type coleta "[DATE]"
type entrega "[DATE]"
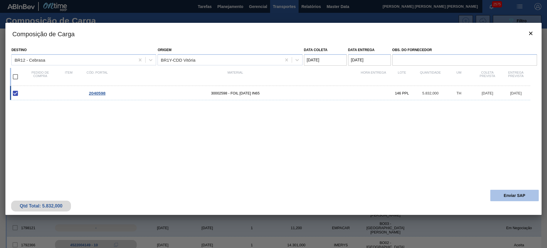
click at [507, 197] on button "Enviar SAP" at bounding box center [514, 194] width 48 height 11
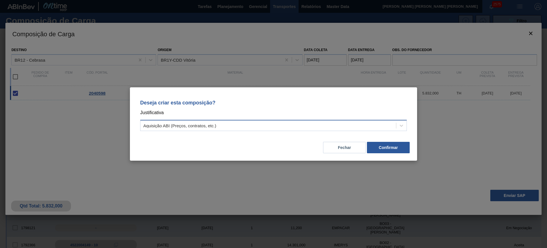
click at [232, 126] on div "Aquisição ABI (Preços, contratos, etc.)" at bounding box center [268, 125] width 256 height 8
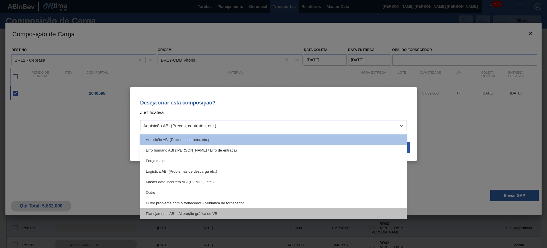
click at [238, 209] on div "Planejamento ABI - Alteração gráfica ou VBI" at bounding box center [273, 213] width 267 height 11
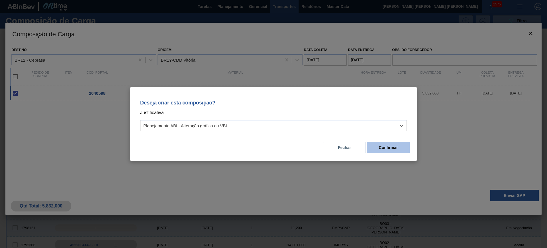
click at [378, 146] on button "Confirmar" at bounding box center [388, 147] width 43 height 11
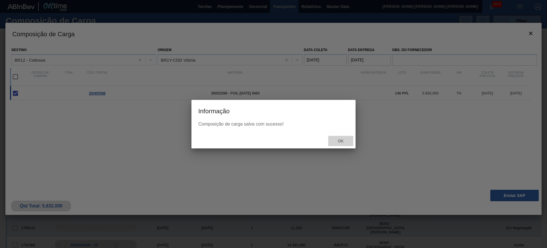
click at [343, 142] on span "Ok" at bounding box center [340, 140] width 15 height 5
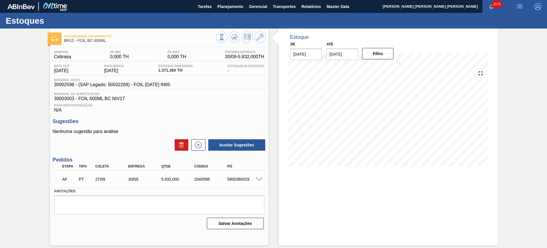
click at [236, 179] on div "5800380029" at bounding box center [244, 179] width 37 height 5
copy div "5800380029"
